Goal: Communication & Community: Share content

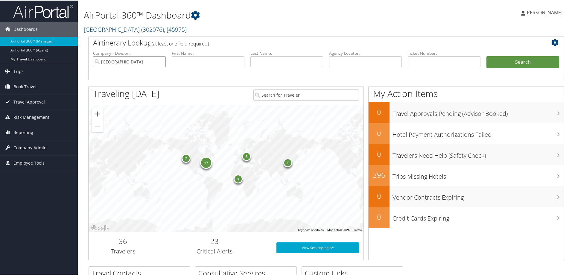
click at [160, 61] on input "Temple University" at bounding box center [129, 61] width 73 height 11
click at [357, 63] on input "text" at bounding box center [365, 61] width 73 height 11
paste input "D5Y09S"
type input "D5Y09S"
click at [505, 61] on button "Search" at bounding box center [522, 62] width 73 height 12
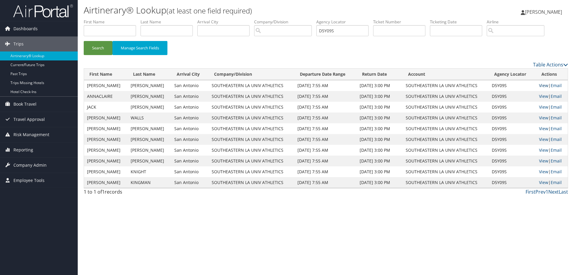
click at [542, 85] on link "View" at bounding box center [543, 86] width 9 height 6
click at [43, 9] on img at bounding box center [43, 11] width 60 height 14
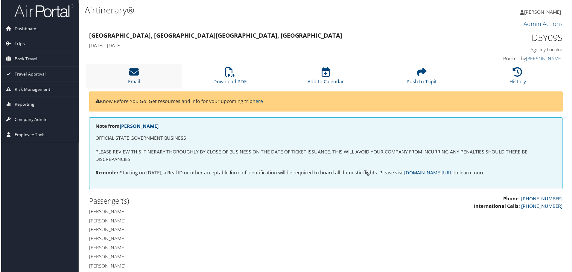
click at [134, 73] on icon at bounding box center [134, 73] width 10 height 10
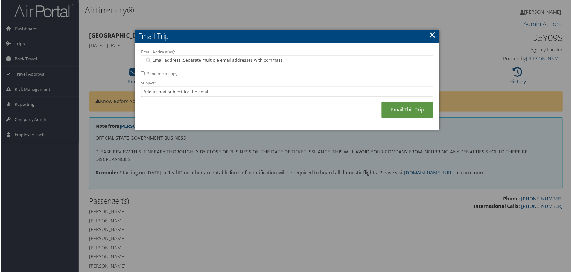
click at [165, 58] on input "Email Address(es):" at bounding box center [287, 60] width 286 height 6
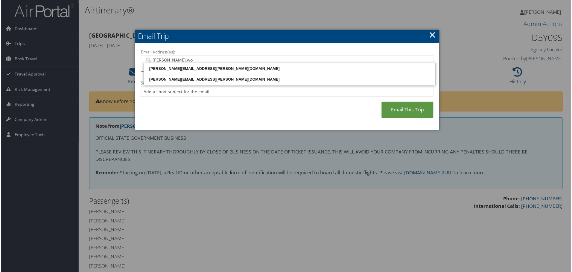
type input "anna.woo"
click at [175, 68] on div "ANNA.WOODALL@SELU.EDU" at bounding box center [289, 69] width 291 height 6
type input "ANNA.WOODALL@SELU.EDU"
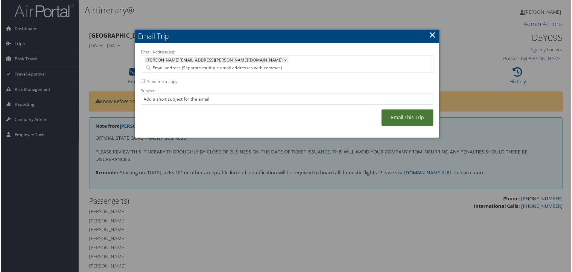
click at [394, 110] on link "Email This Trip" at bounding box center [408, 118] width 52 height 16
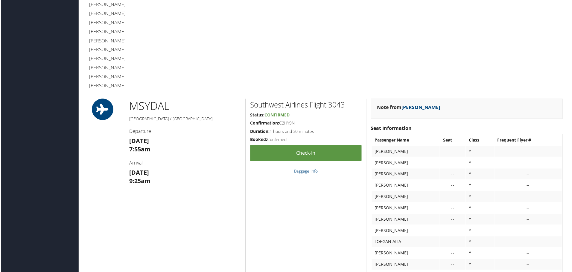
scroll to position [245, 0]
